Goal: Information Seeking & Learning: Learn about a topic

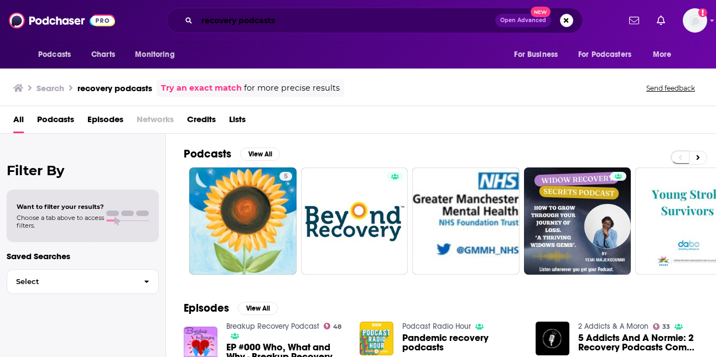
click at [279, 25] on input "recovery podcasts" at bounding box center [346, 21] width 298 height 18
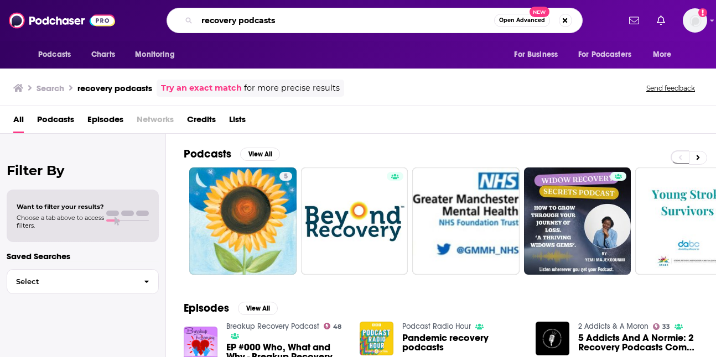
click at [279, 25] on input "recovery podcasts" at bounding box center [345, 21] width 297 height 18
click at [685, 23] on img "Logged in as heidi.egloff" at bounding box center [694, 20] width 24 height 24
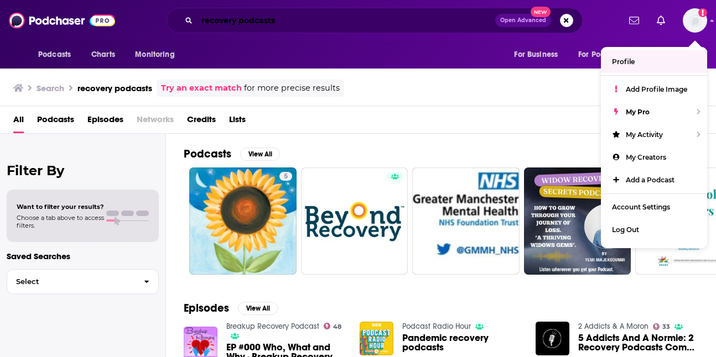
click at [402, 22] on input "recovery podcasts" at bounding box center [346, 21] width 298 height 18
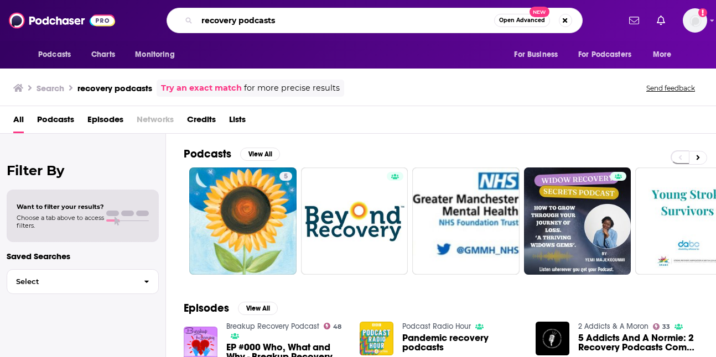
click at [402, 22] on input "recovery podcasts" at bounding box center [345, 21] width 297 height 18
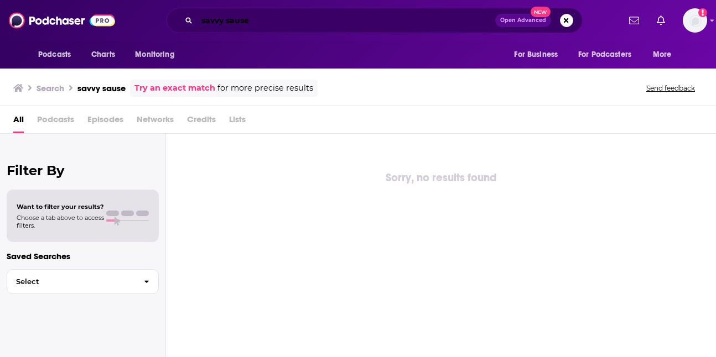
click at [257, 24] on input "savvy sause" at bounding box center [346, 21] width 298 height 18
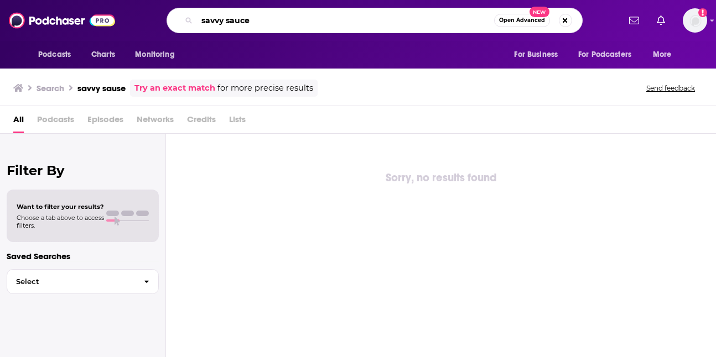
type input "savvy sauce"
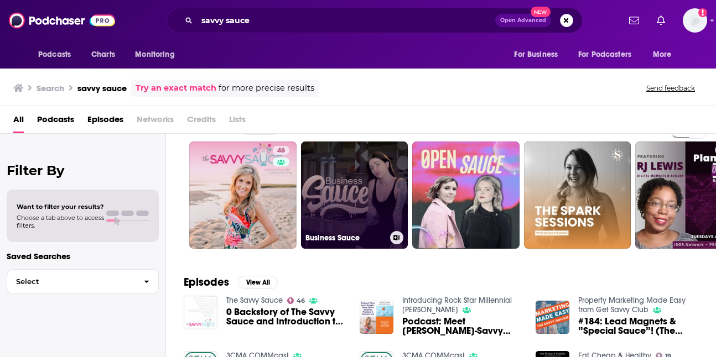
scroll to position [23, 0]
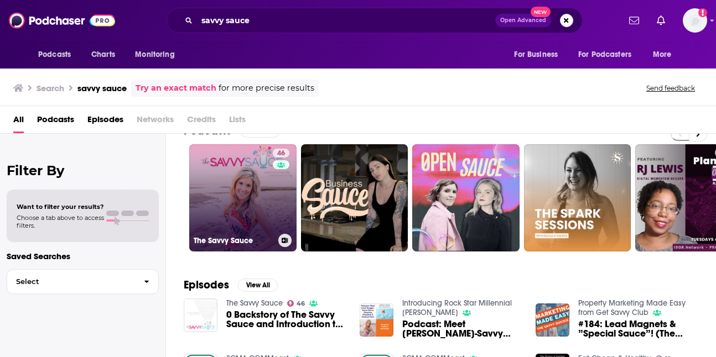
click at [265, 192] on link "46 The Savvy Sauce" at bounding box center [242, 197] width 107 height 107
